Goal: Find specific page/section: Find specific page/section

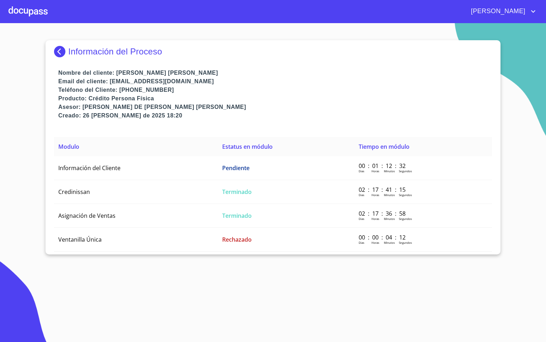
click at [61, 51] on img at bounding box center [61, 51] width 14 height 11
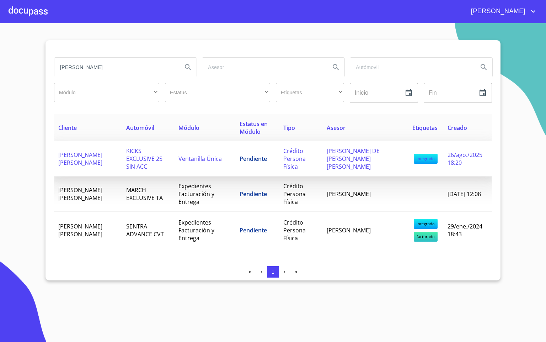
click at [128, 157] on span "KICKS EXCLUSIVE 25 SIN ACC" at bounding box center [144, 158] width 36 height 23
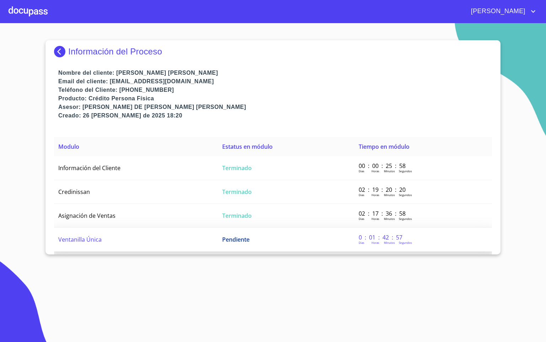
click at [109, 238] on td "Ventanilla Única" at bounding box center [136, 240] width 164 height 24
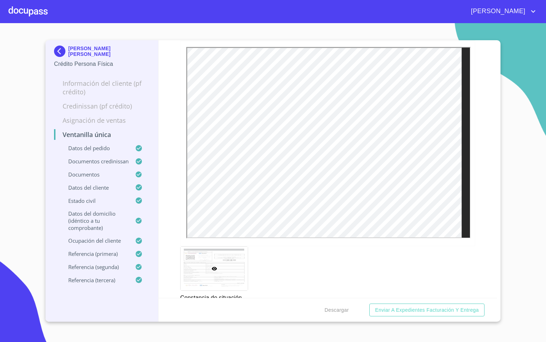
scroll to position [2294, 0]
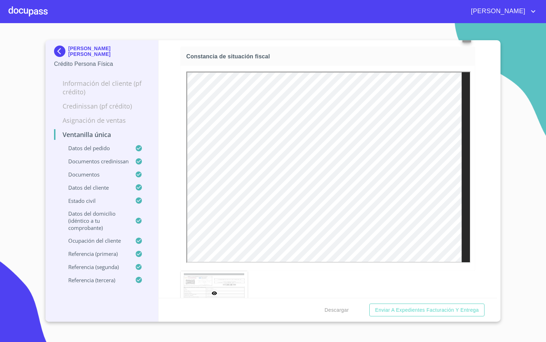
click at [19, 14] on div at bounding box center [28, 11] width 39 height 23
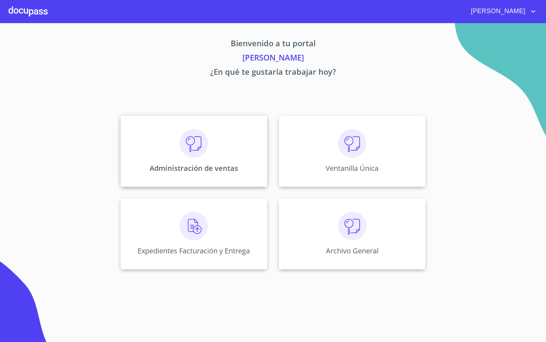
click at [176, 150] on div "Administración de ventas" at bounding box center [194, 151] width 147 height 71
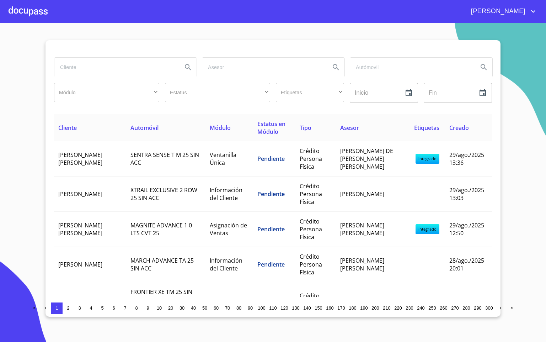
click at [107, 67] on input "search" at bounding box center [115, 67] width 122 height 19
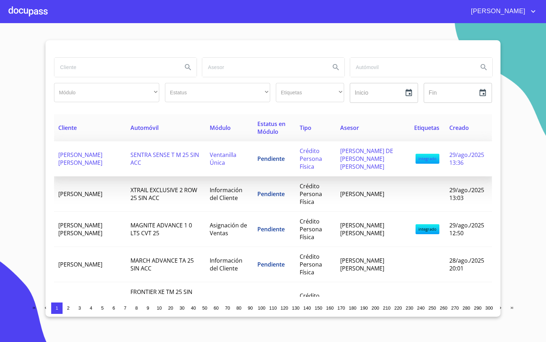
click at [83, 151] on span "[PERSON_NAME] [PERSON_NAME]" at bounding box center [80, 159] width 44 height 16
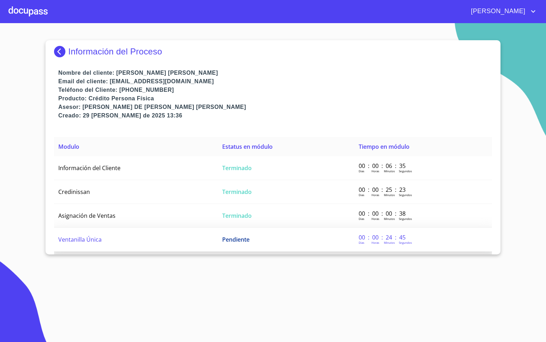
click at [100, 235] on span "Ventanilla Única" at bounding box center [79, 239] width 43 height 8
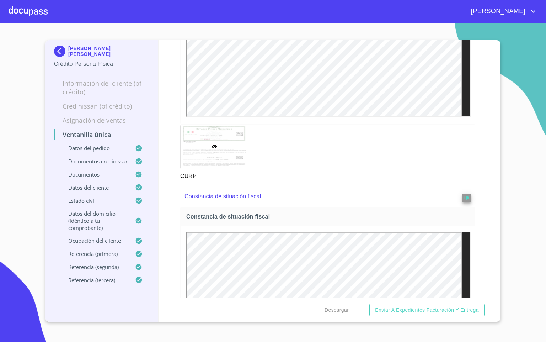
scroll to position [2081, 0]
